Goal: Information Seeking & Learning: Find specific fact

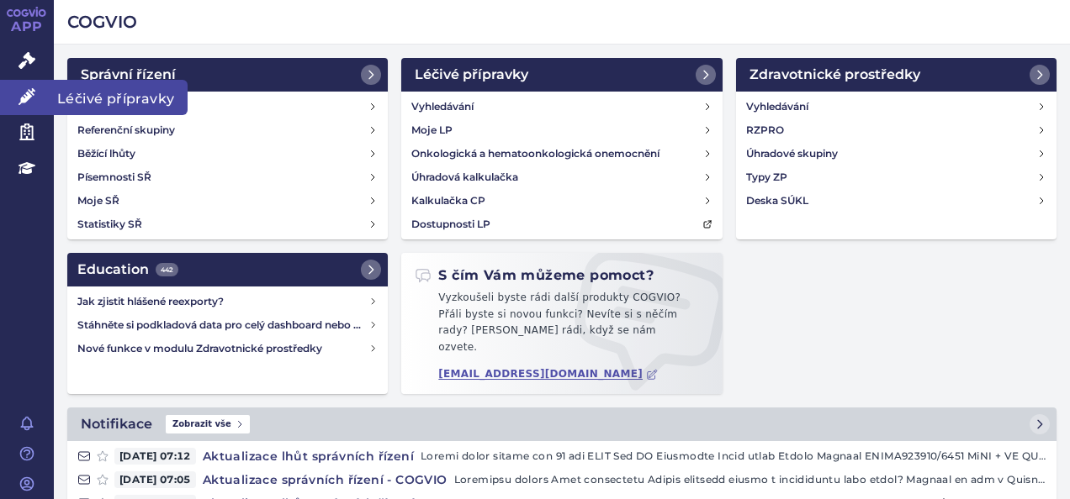
click at [32, 103] on icon at bounding box center [26, 96] width 17 height 17
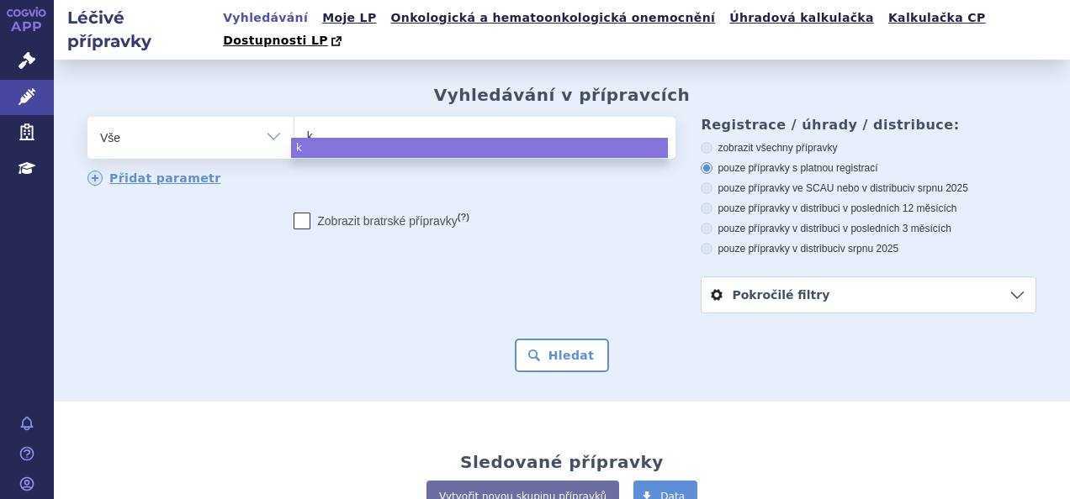
type input "ke"
type input "key"
type input "keyt"
type input "keytr"
type input "keytru"
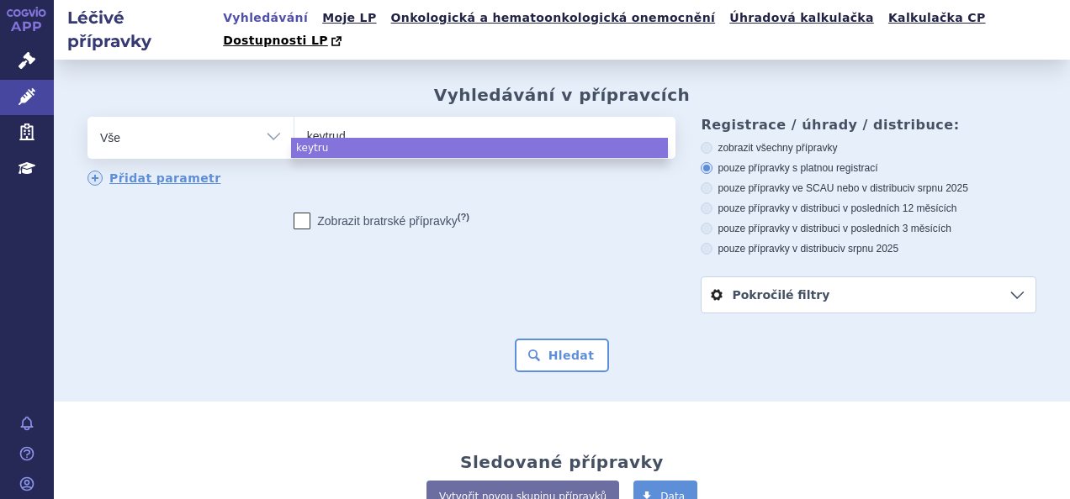
type input "keytruda"
select select "keytruda"
click at [550, 339] on button "Hledat" at bounding box center [562, 356] width 95 height 34
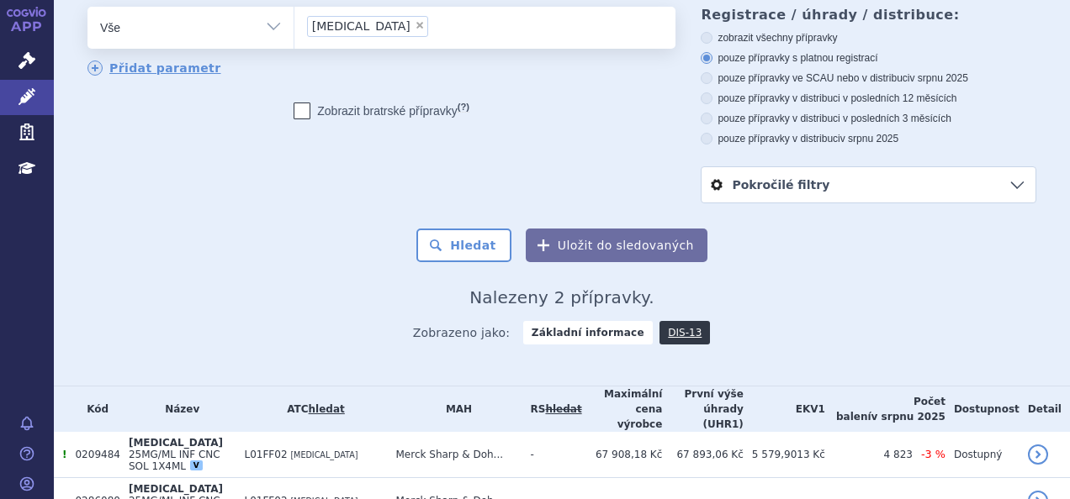
scroll to position [109, 0]
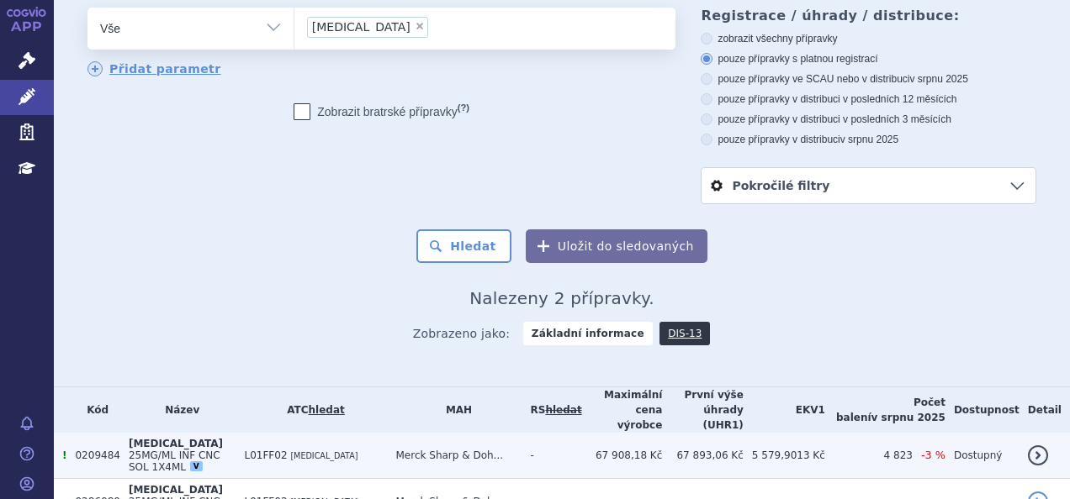
click at [168, 438] on span "KEYTRUDA" at bounding box center [176, 444] width 94 height 12
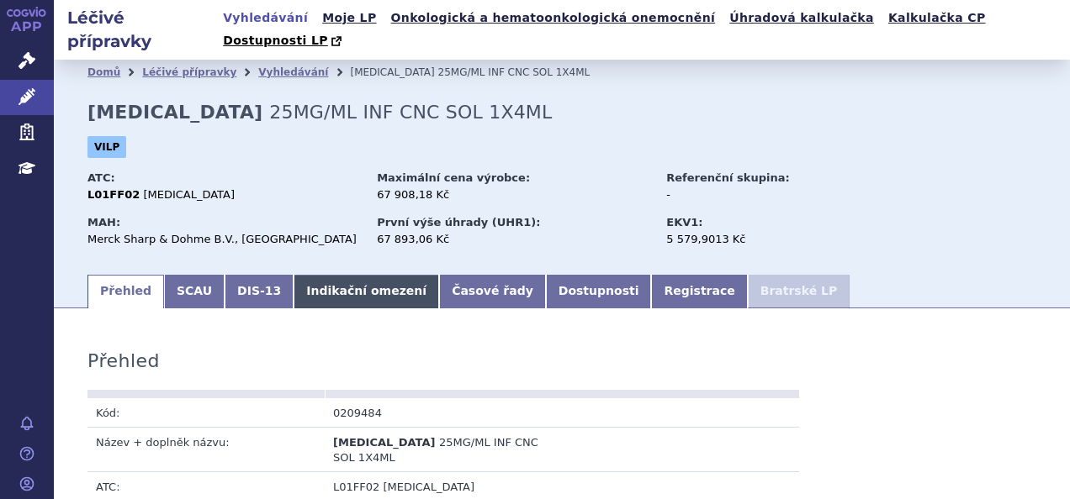
click at [363, 275] on link "Indikační omezení" at bounding box center [365, 292] width 145 height 34
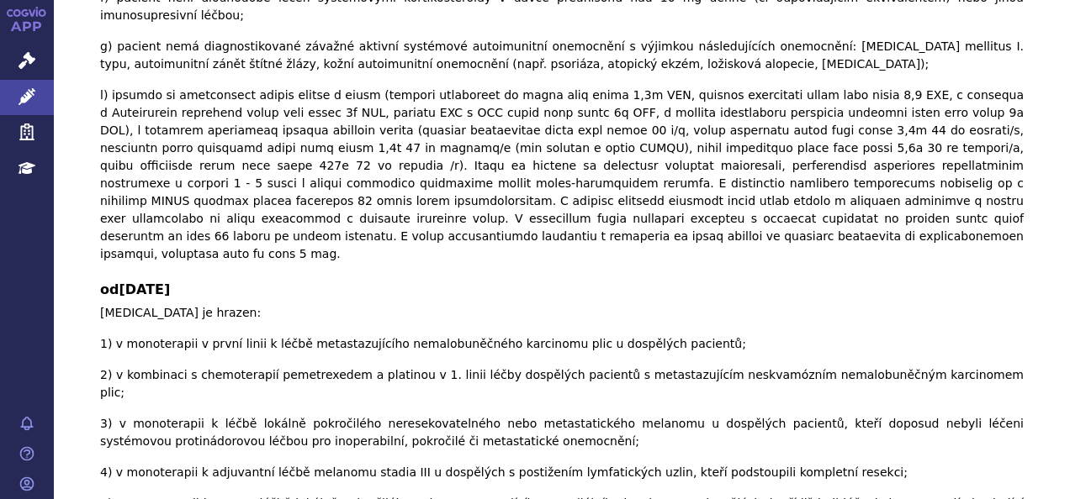
scroll to position [4774, 0]
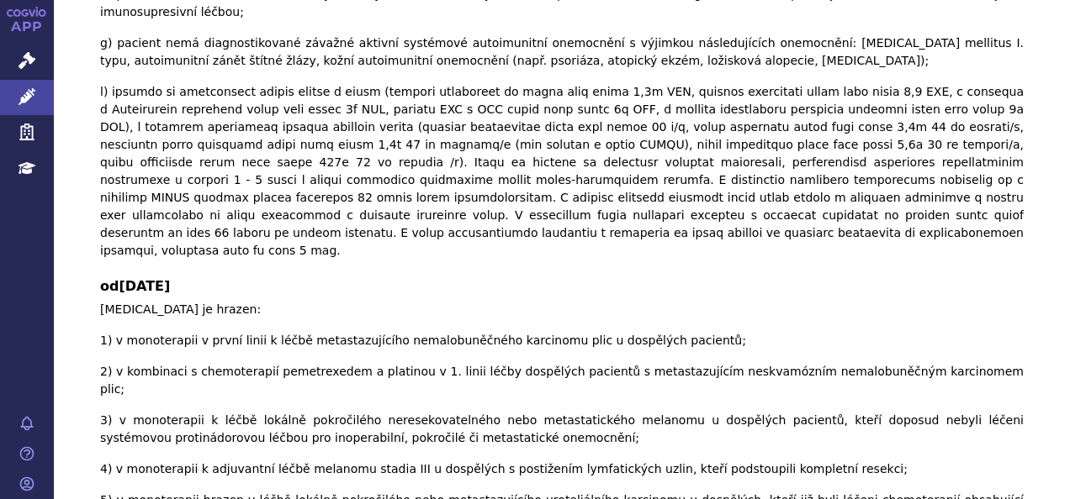
checkbox input "false"
checkbox input "true"
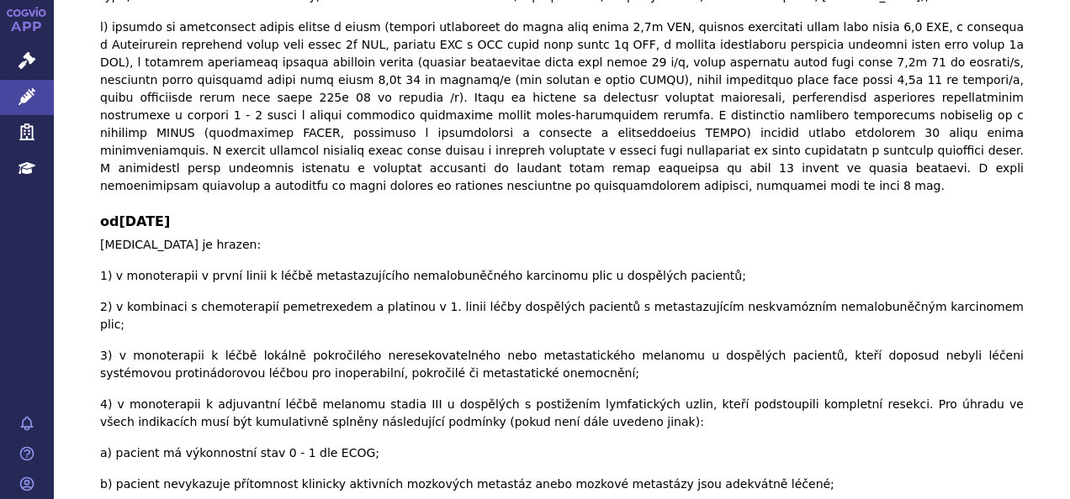
scroll to position [5669, 0]
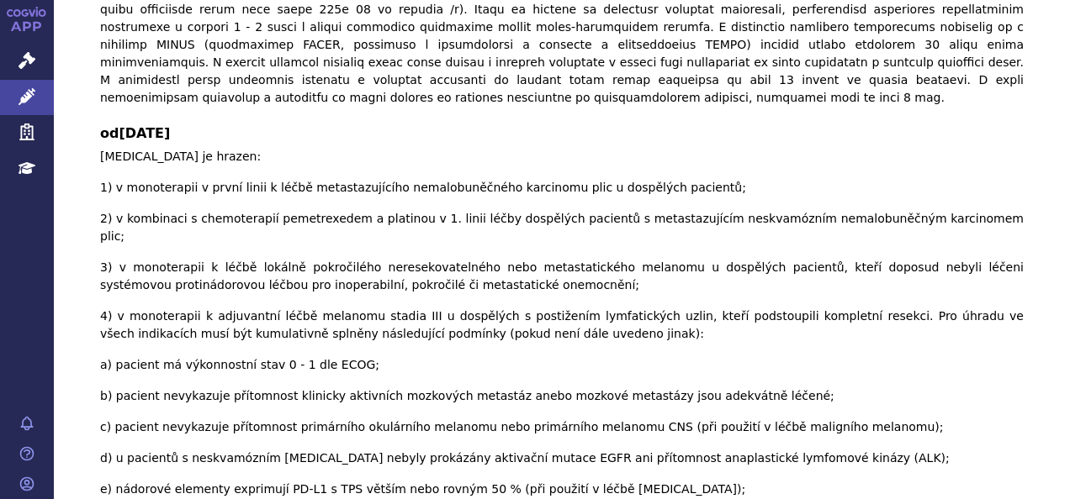
checkbox input "true"
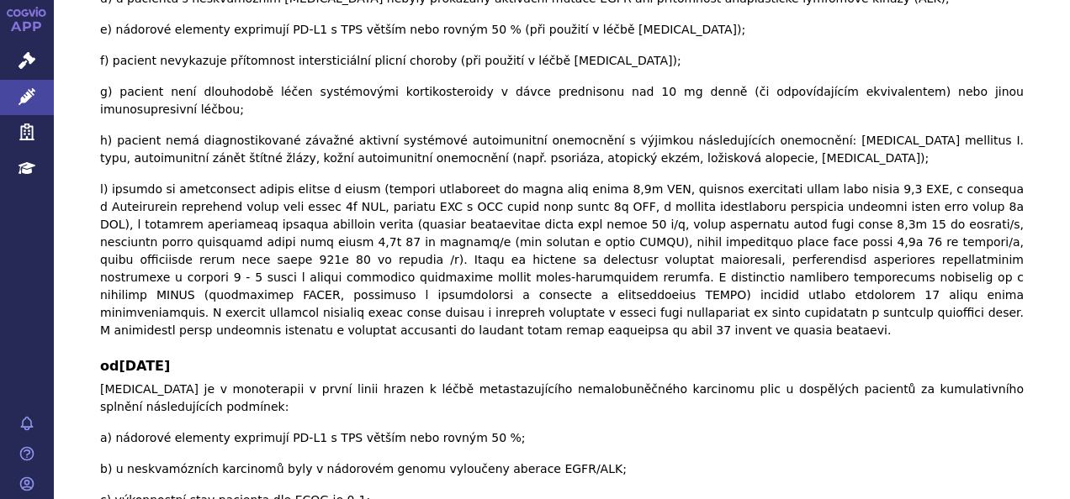
scroll to position [6262, 0]
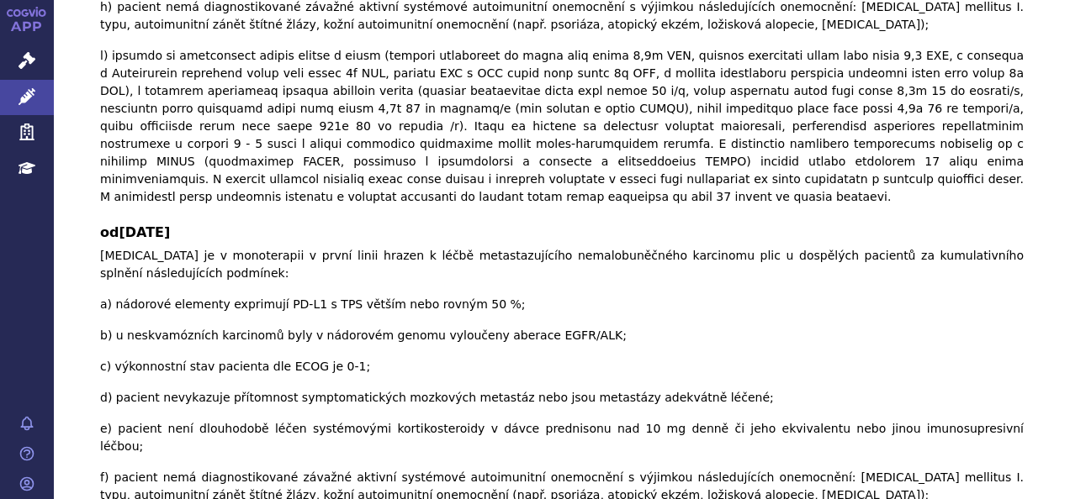
checkbox input "true"
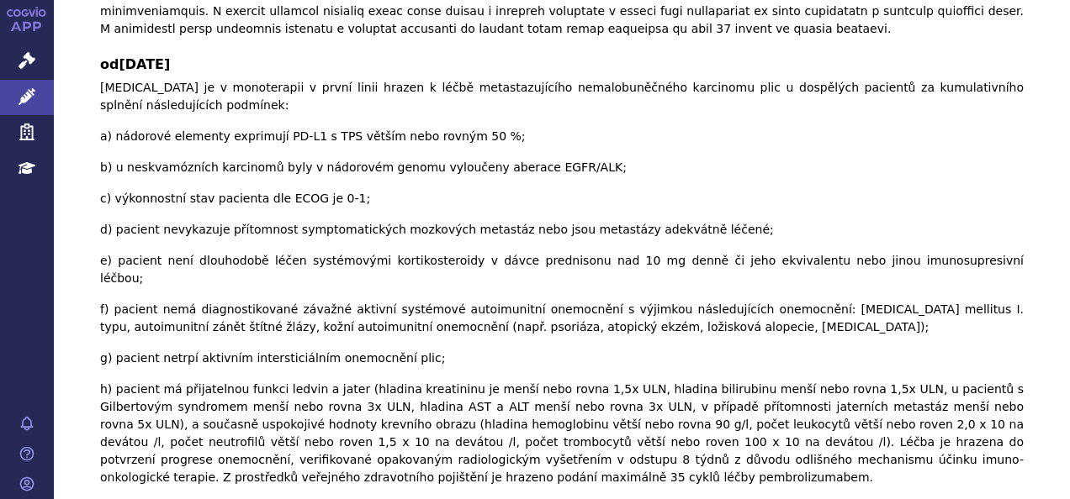
scroll to position [6486, 0]
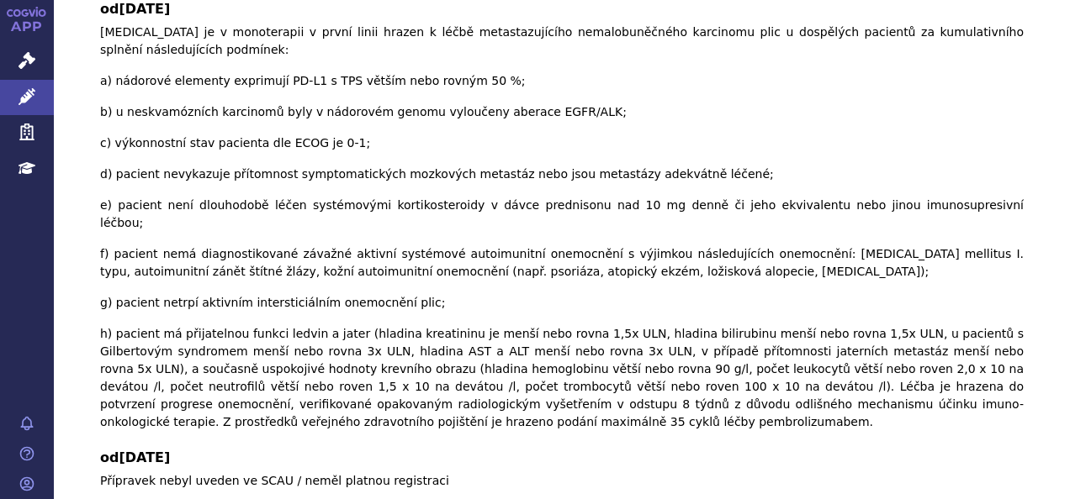
checkbox input "true"
drag, startPoint x: 107, startPoint y: 394, endPoint x: 543, endPoint y: 400, distance: 436.4
copy p "etastazujícího karcinomu děložního hrdla s expresí PD-L1 s CPS více nebo rovno 1"
